Goal: Book appointment/travel/reservation

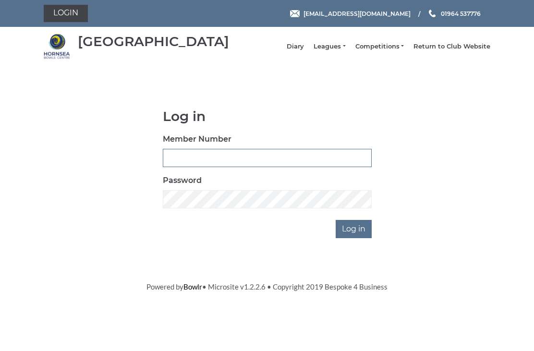
click at [246, 167] on input "Member Number" at bounding box center [267, 158] width 209 height 18
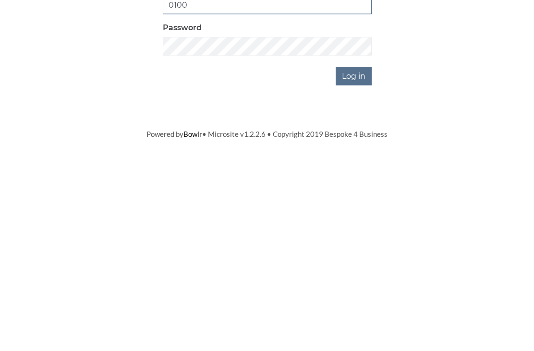
type input "0100"
click at [362, 220] on input "Log in" at bounding box center [354, 229] width 36 height 18
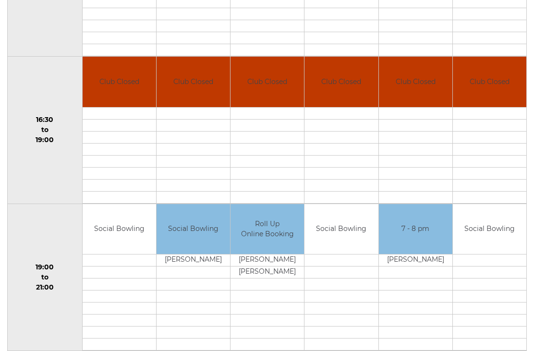
scroll to position [727, 0]
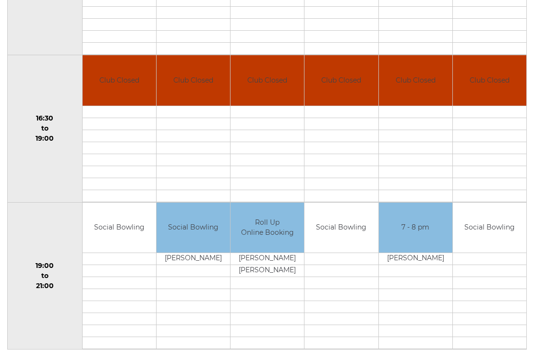
click at [343, 289] on td at bounding box center [340, 283] width 73 height 12
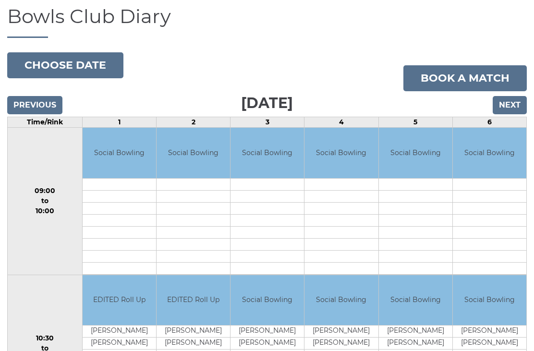
scroll to position [0, 0]
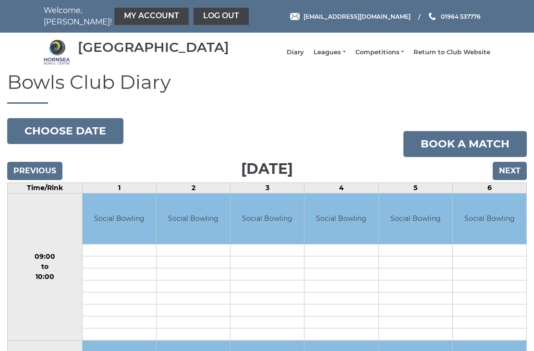
click at [132, 16] on link "My Account" at bounding box center [151, 16] width 74 height 17
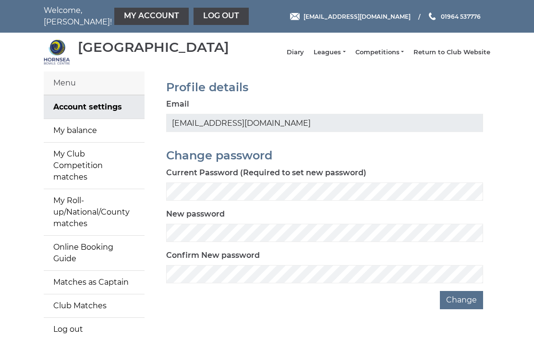
click at [89, 207] on link "My Roll-up/National/County matches" at bounding box center [94, 212] width 101 height 46
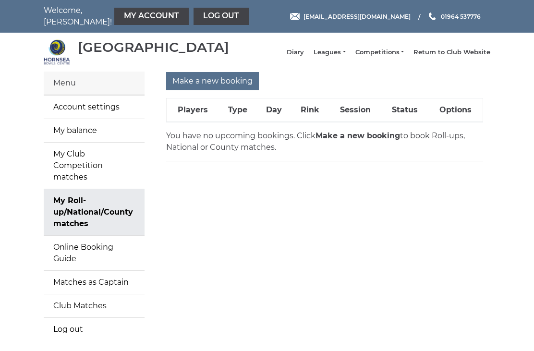
click at [213, 89] on input "Make a new booking" at bounding box center [212, 81] width 93 height 18
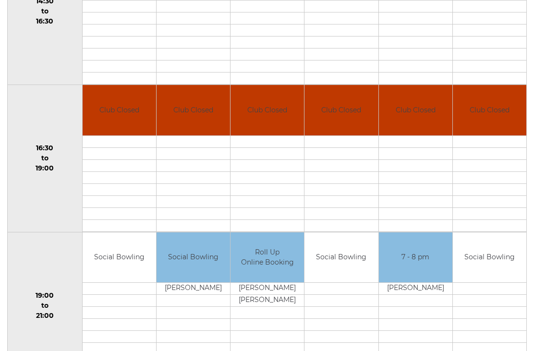
scroll to position [719, 0]
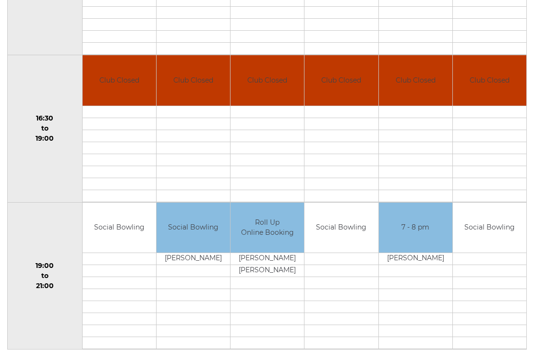
click at [0, 0] on link "Book slot" at bounding box center [0, 0] width 0 height 0
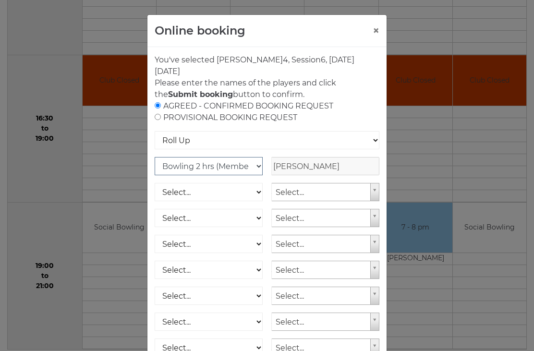
click at [257, 166] on select "Club Competition (Member) National (Member) Bowling 1.5 hrs (Member) Junior (Up…" at bounding box center [209, 166] width 108 height 18
select select "1_54"
click at [377, 30] on button "×" at bounding box center [376, 31] width 7 height 12
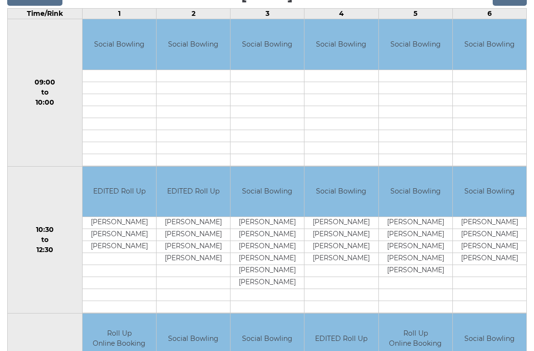
scroll to position [163, 0]
